Goal: Task Accomplishment & Management: Manage account settings

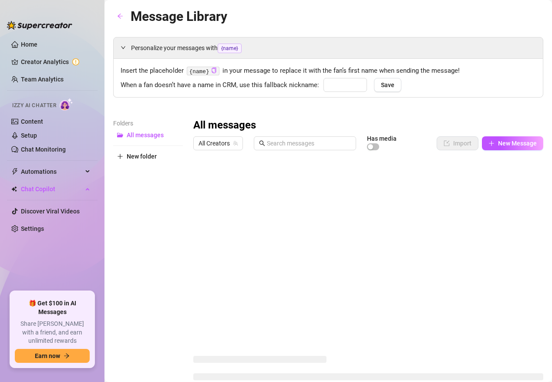
type input "babe"
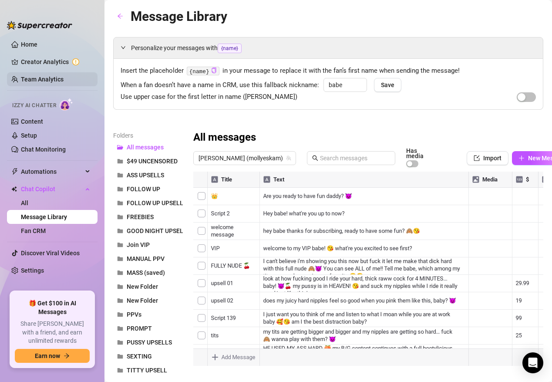
click at [41, 76] on link "Team Analytics" at bounding box center [42, 79] width 43 height 7
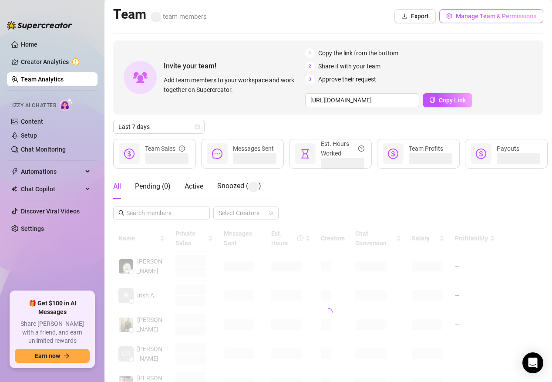
click at [486, 17] on span "Manage Team & Permissions" at bounding box center [496, 16] width 81 height 7
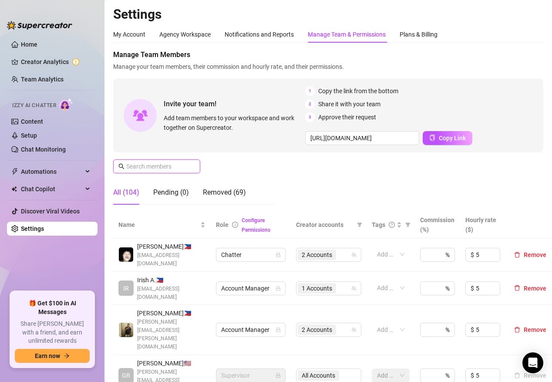
click at [142, 165] on input "text" at bounding box center [157, 167] width 62 height 10
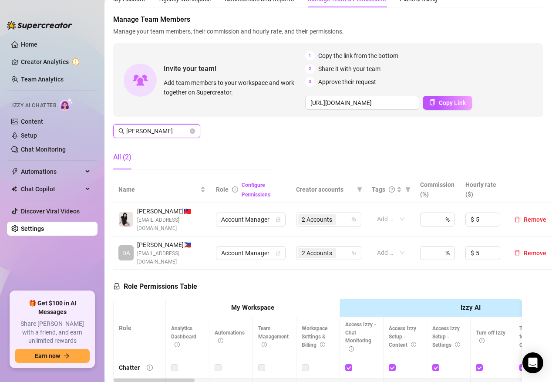
scroll to position [40, 0]
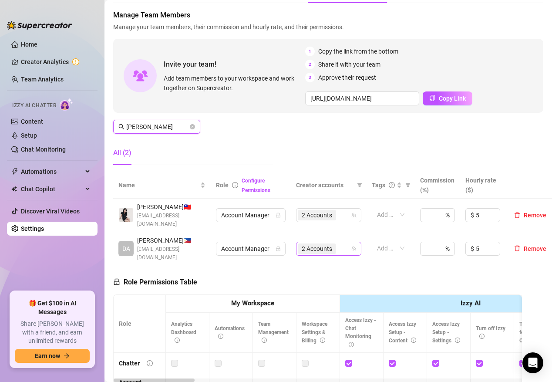
click at [334, 244] on span "2 Accounts" at bounding box center [317, 249] width 38 height 10
type input "[PERSON_NAME]"
click at [338, 244] on input "search" at bounding box center [339, 249] width 2 height 10
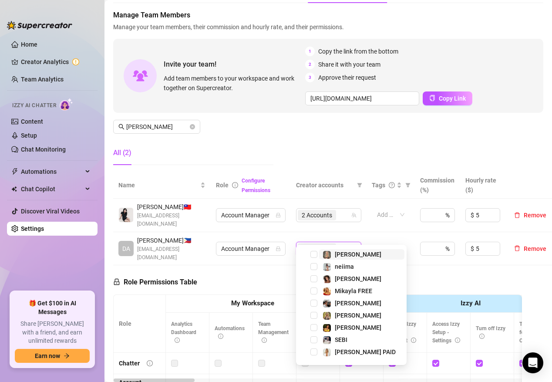
type input "aus"
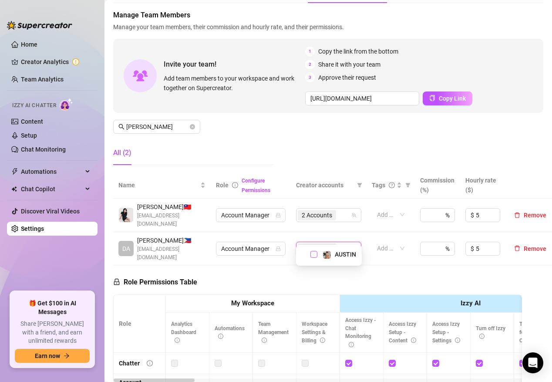
click at [312, 256] on span "Select tree node" at bounding box center [314, 254] width 7 height 7
type input "log"
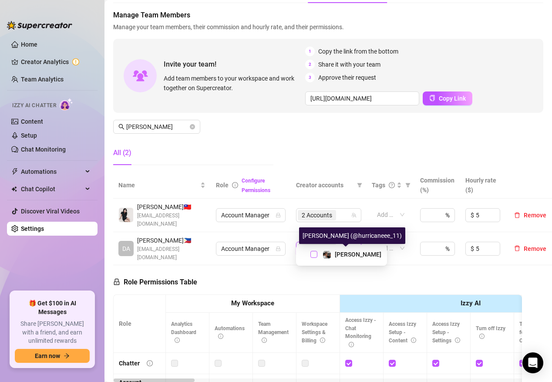
click at [314, 255] on span "Select tree node" at bounding box center [314, 254] width 7 height 7
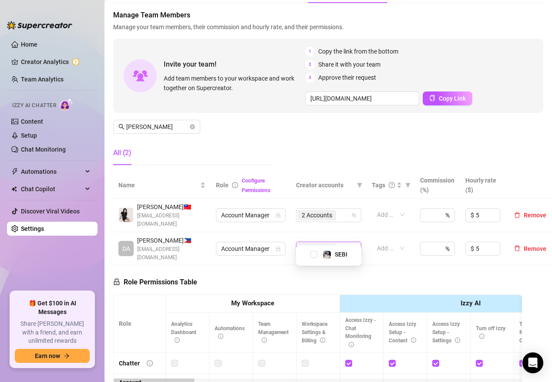
type input "seb"
click at [312, 257] on span "Select tree node" at bounding box center [314, 254] width 7 height 7
